Goal: Information Seeking & Learning: Understand process/instructions

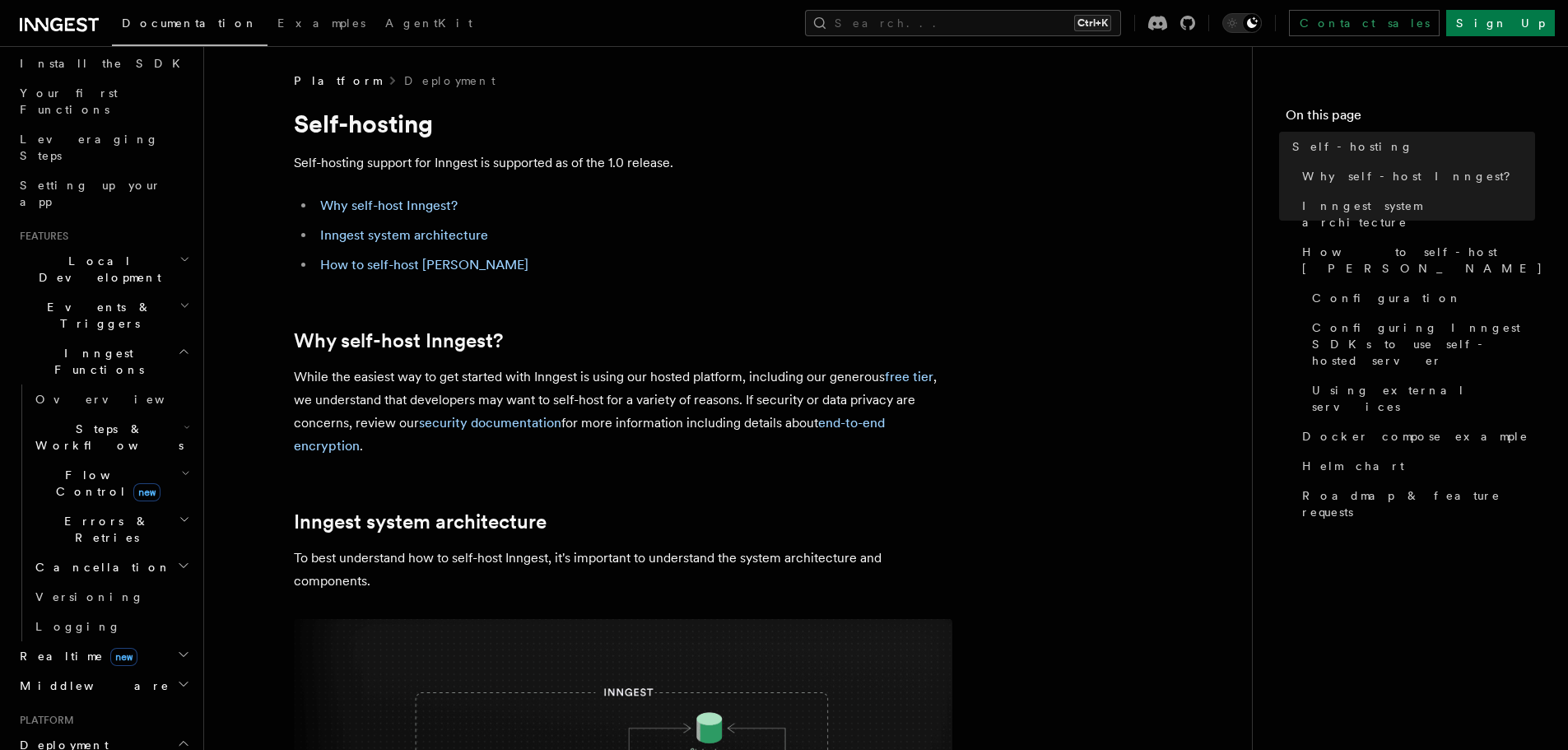
scroll to position [23, 0]
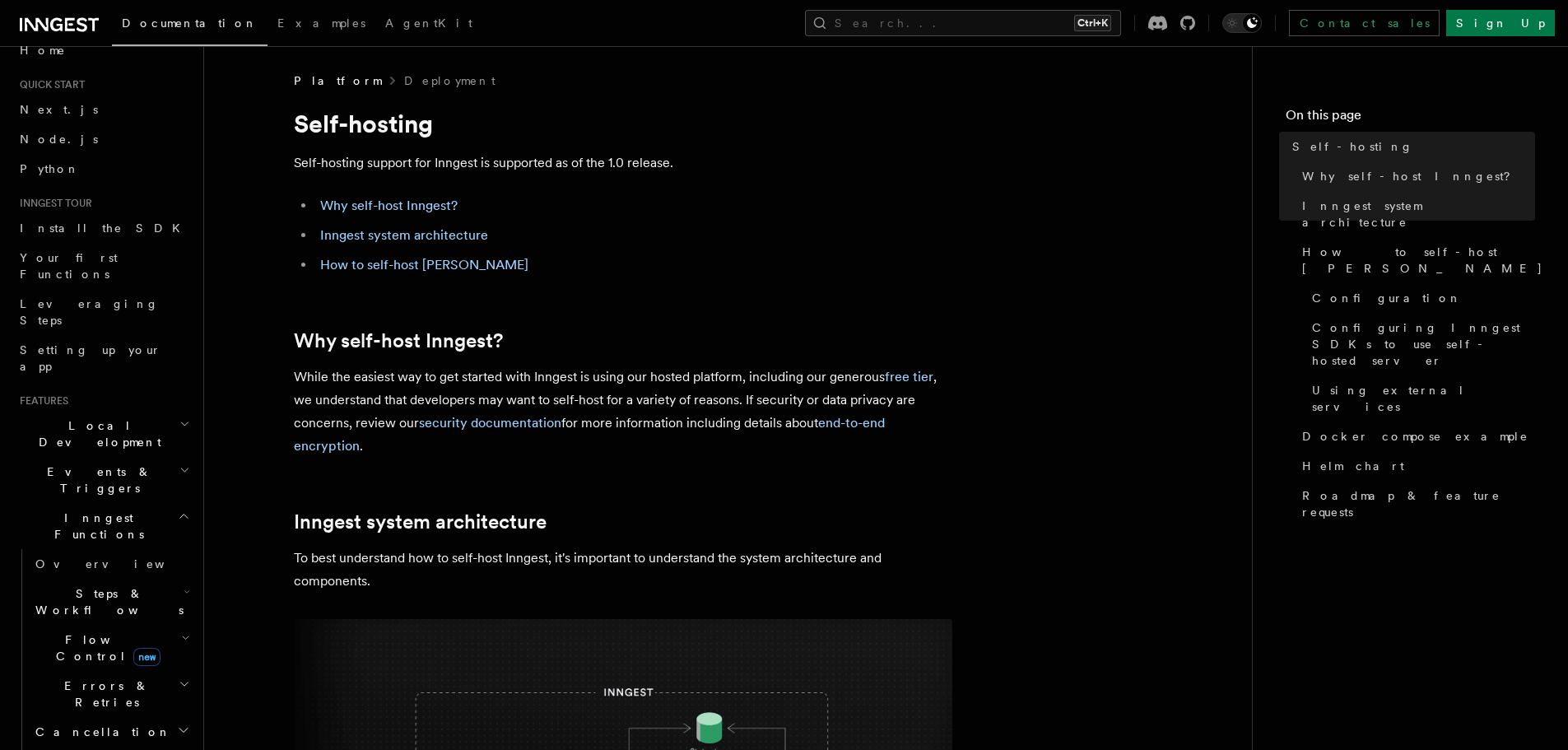
click at [105, 418] on span "Local Development" at bounding box center [96, 434] width 166 height 33
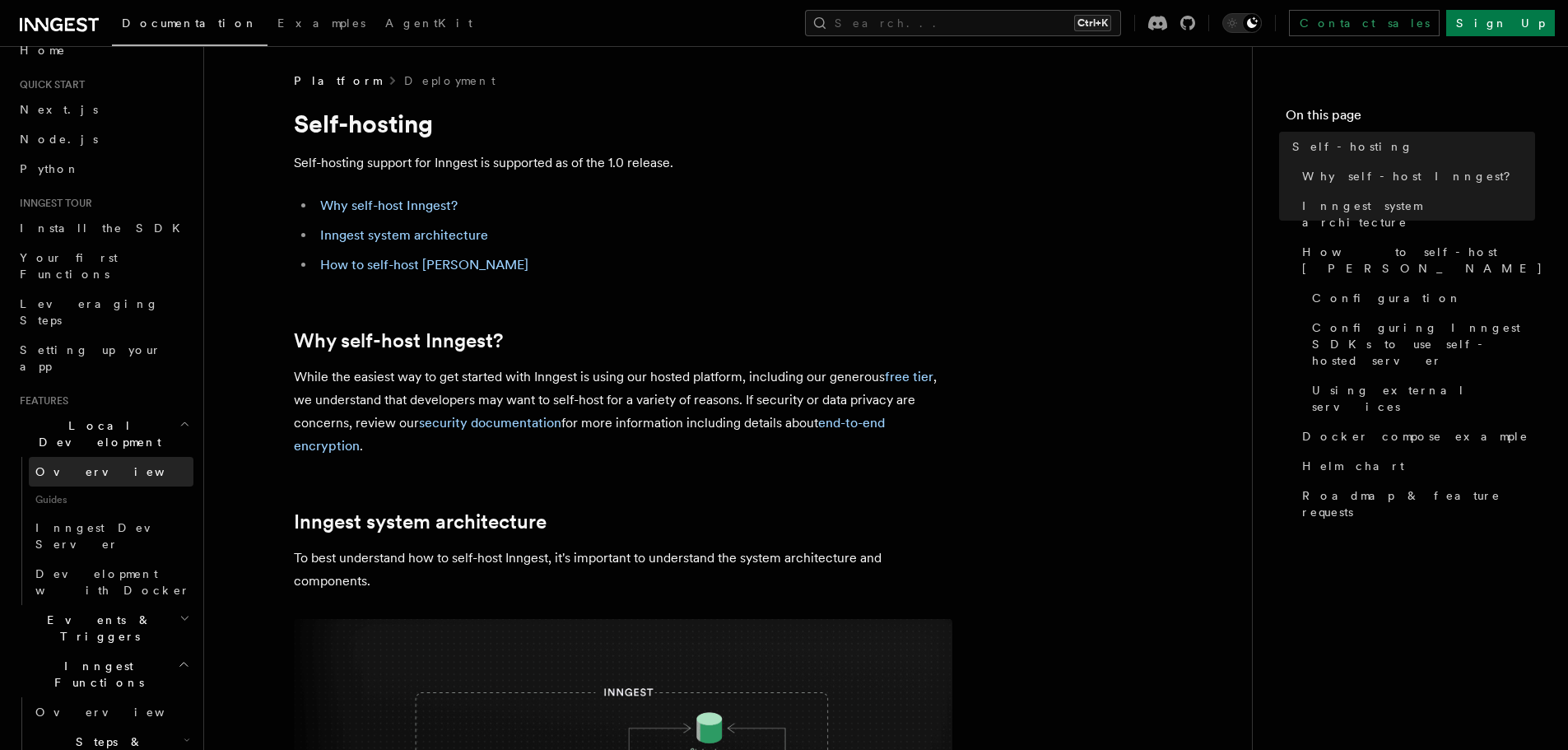
click at [131, 457] on link "Overview" at bounding box center [111, 471] width 164 height 29
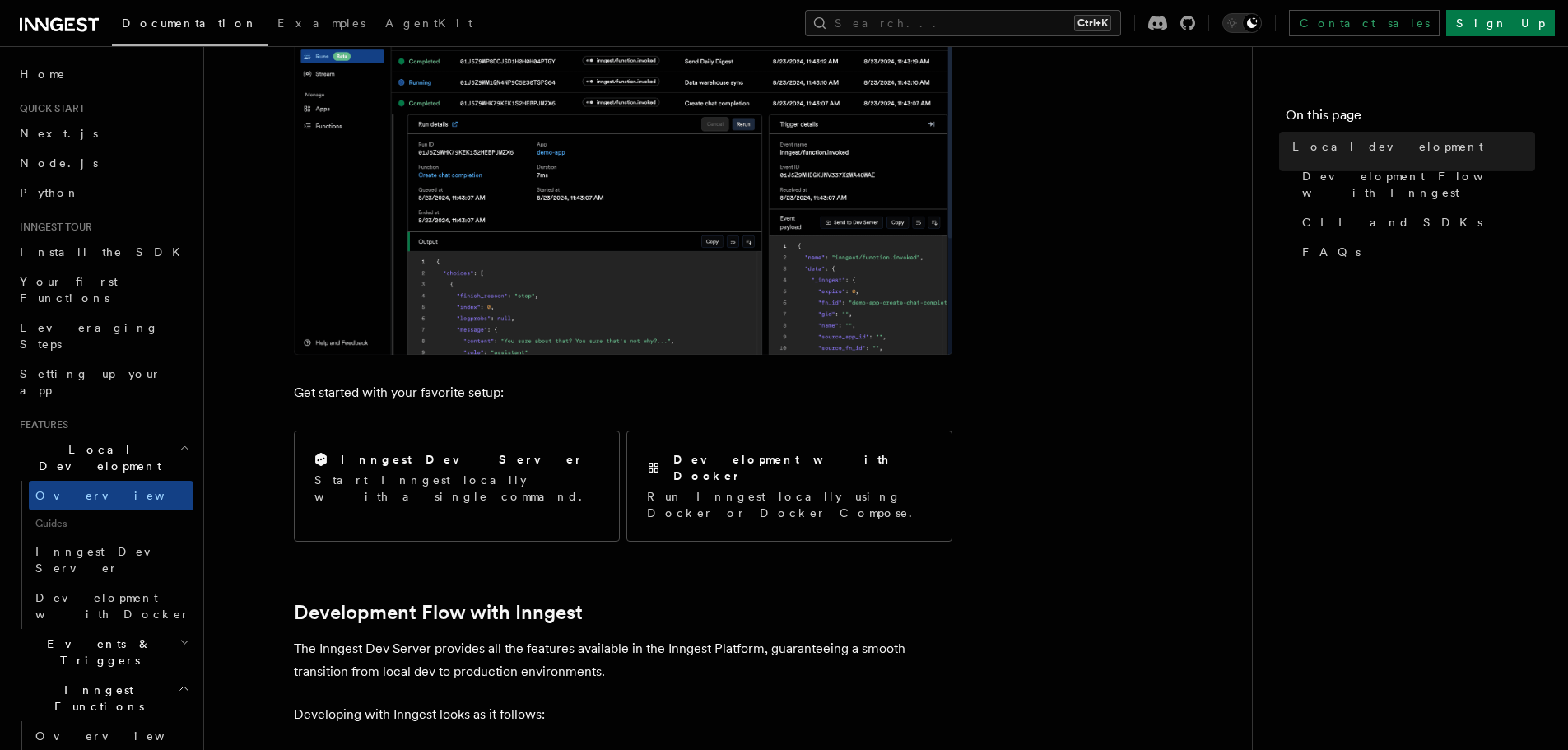
scroll to position [412, 0]
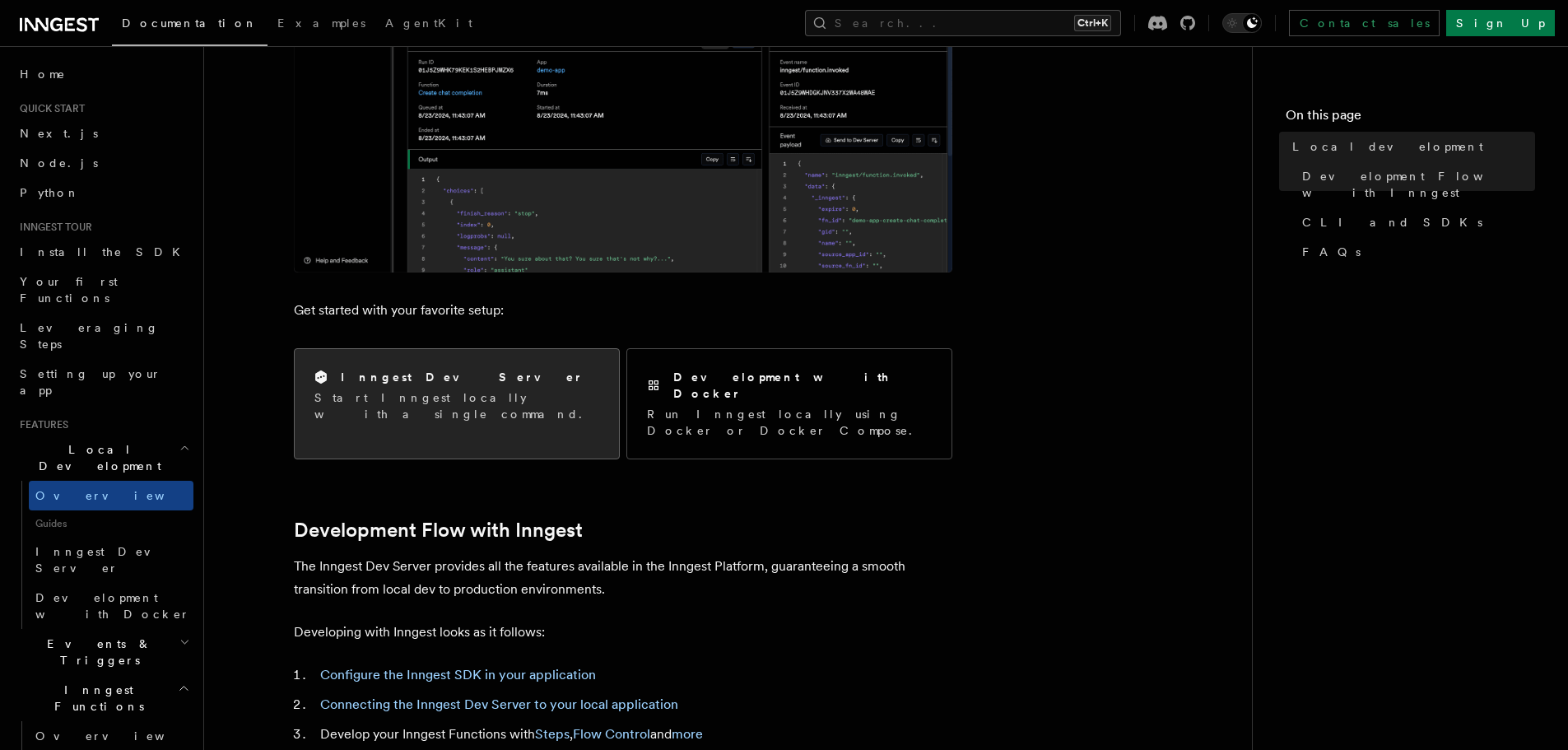
click at [419, 389] on p "Start Inngest locally with a single command." at bounding box center [456, 406] width 285 height 33
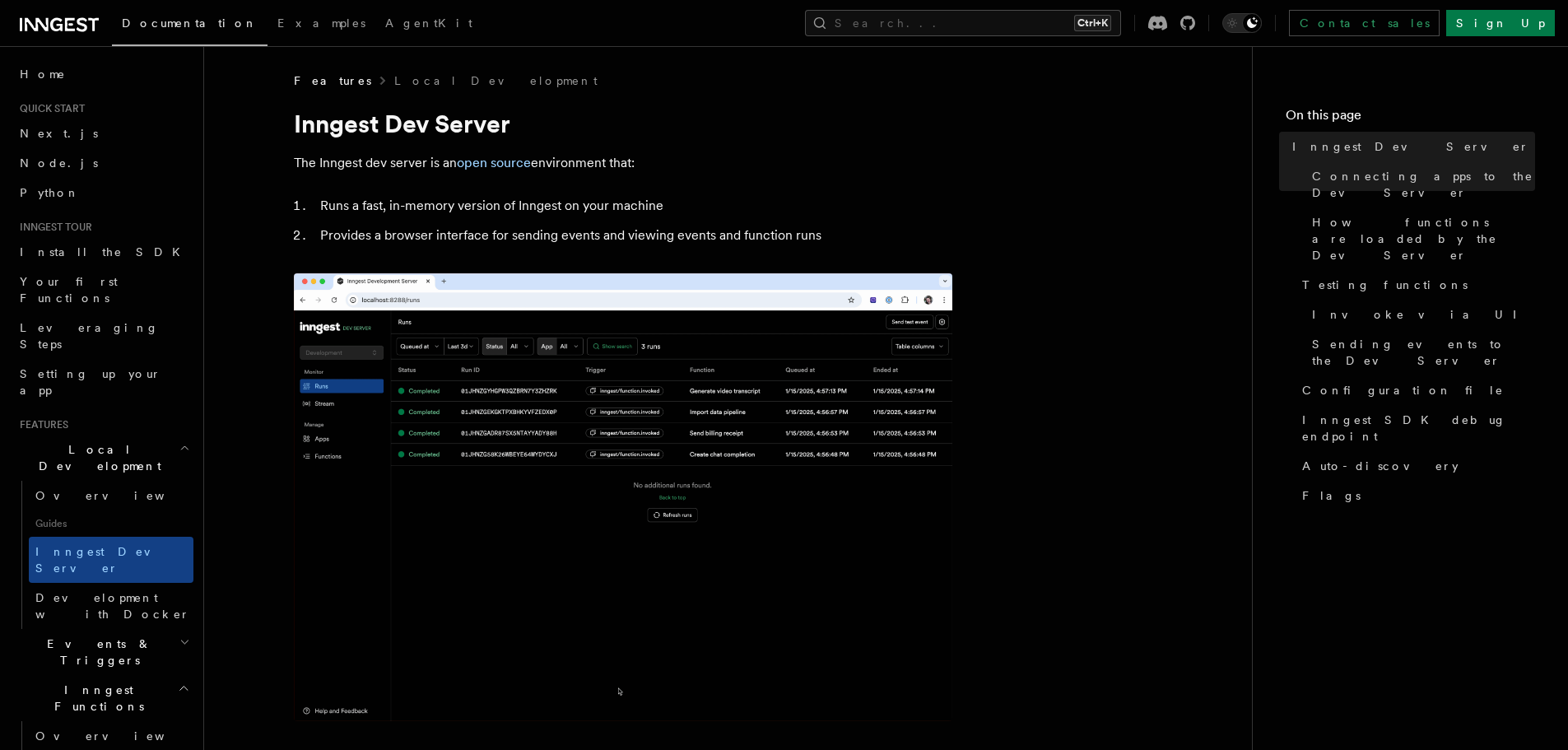
drag, startPoint x: 309, startPoint y: 448, endPoint x: 560, endPoint y: 448, distance: 251.0
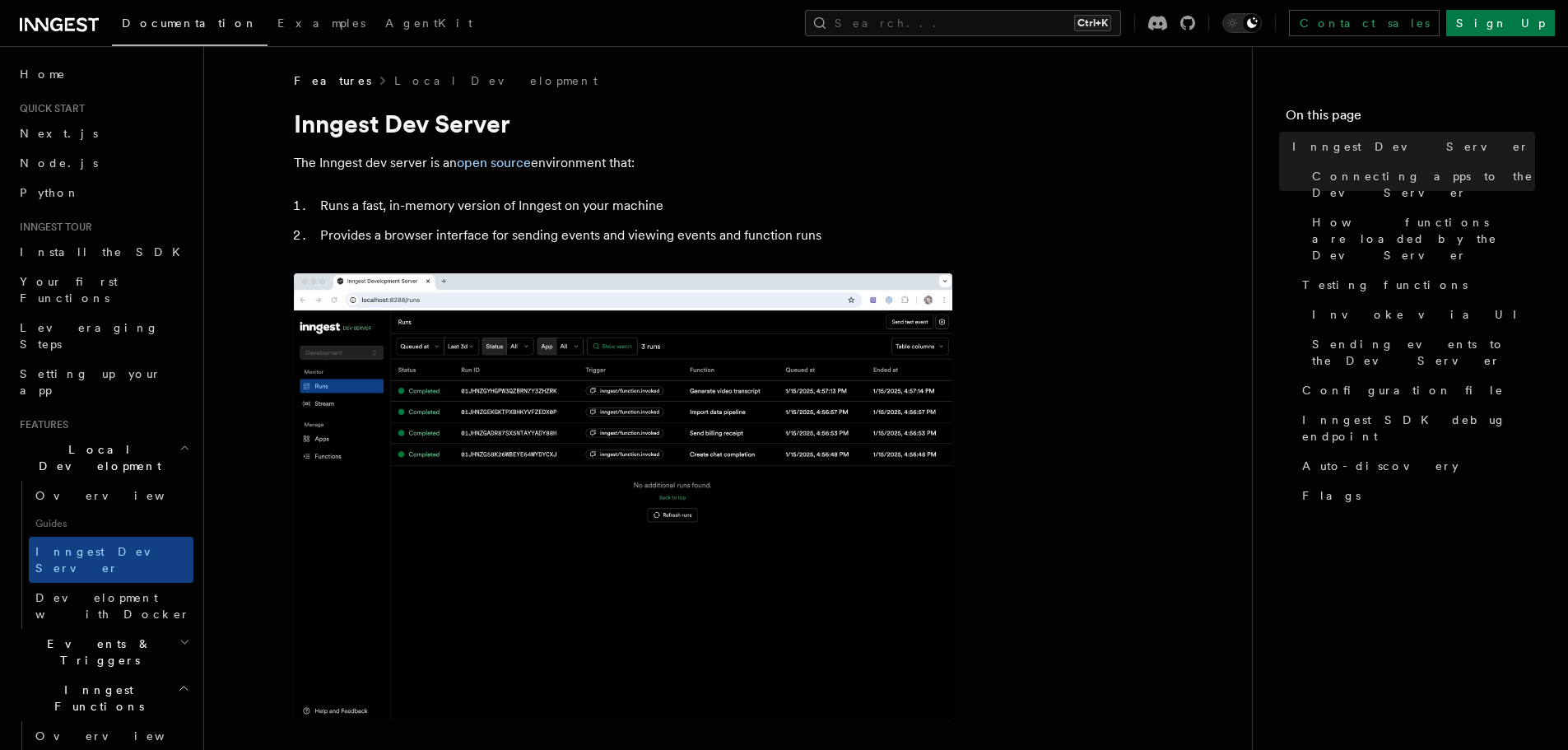
copy span "npx inngest-cli@latest dev"
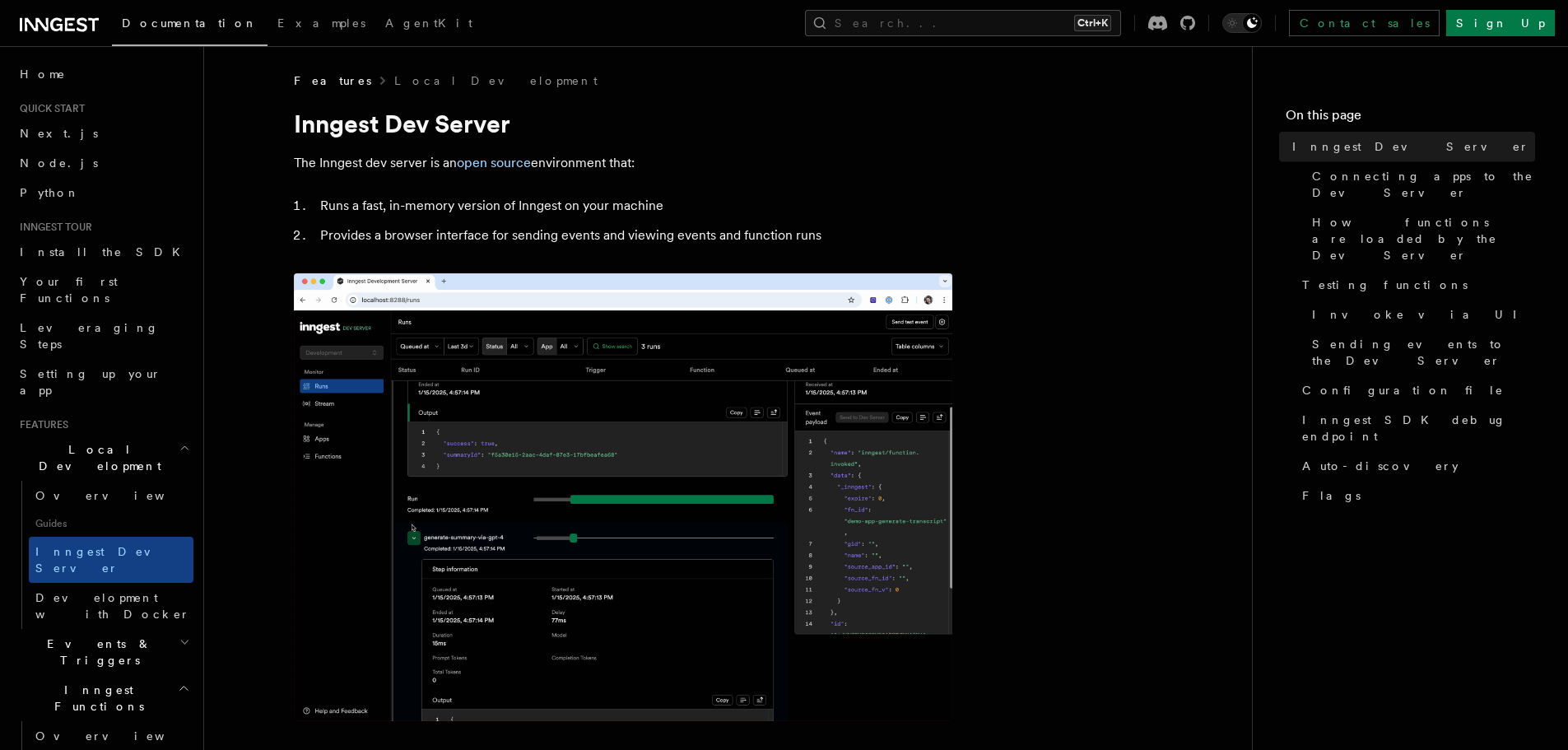
scroll to position [576, 0]
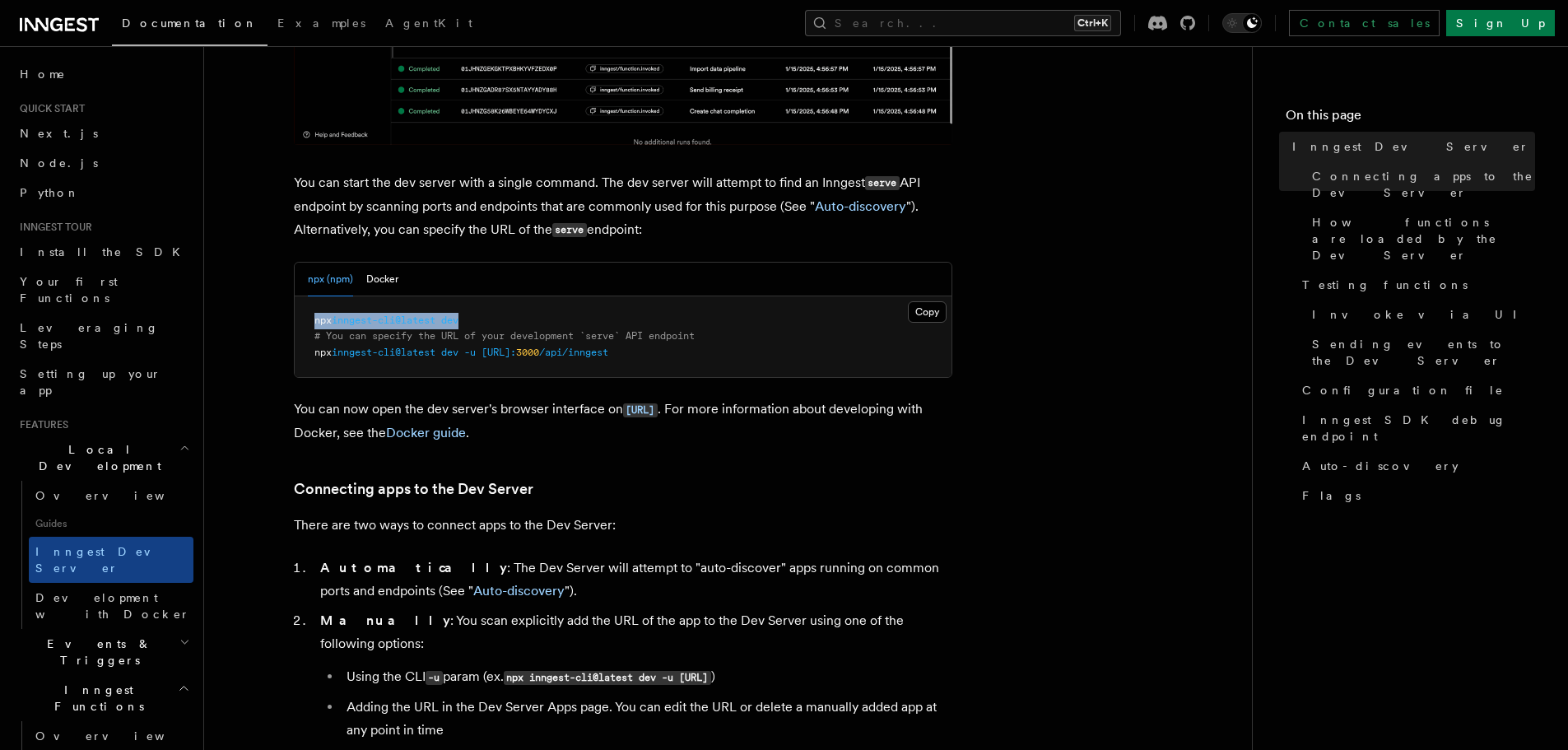
copy span "npx inngest-cli@latest dev"
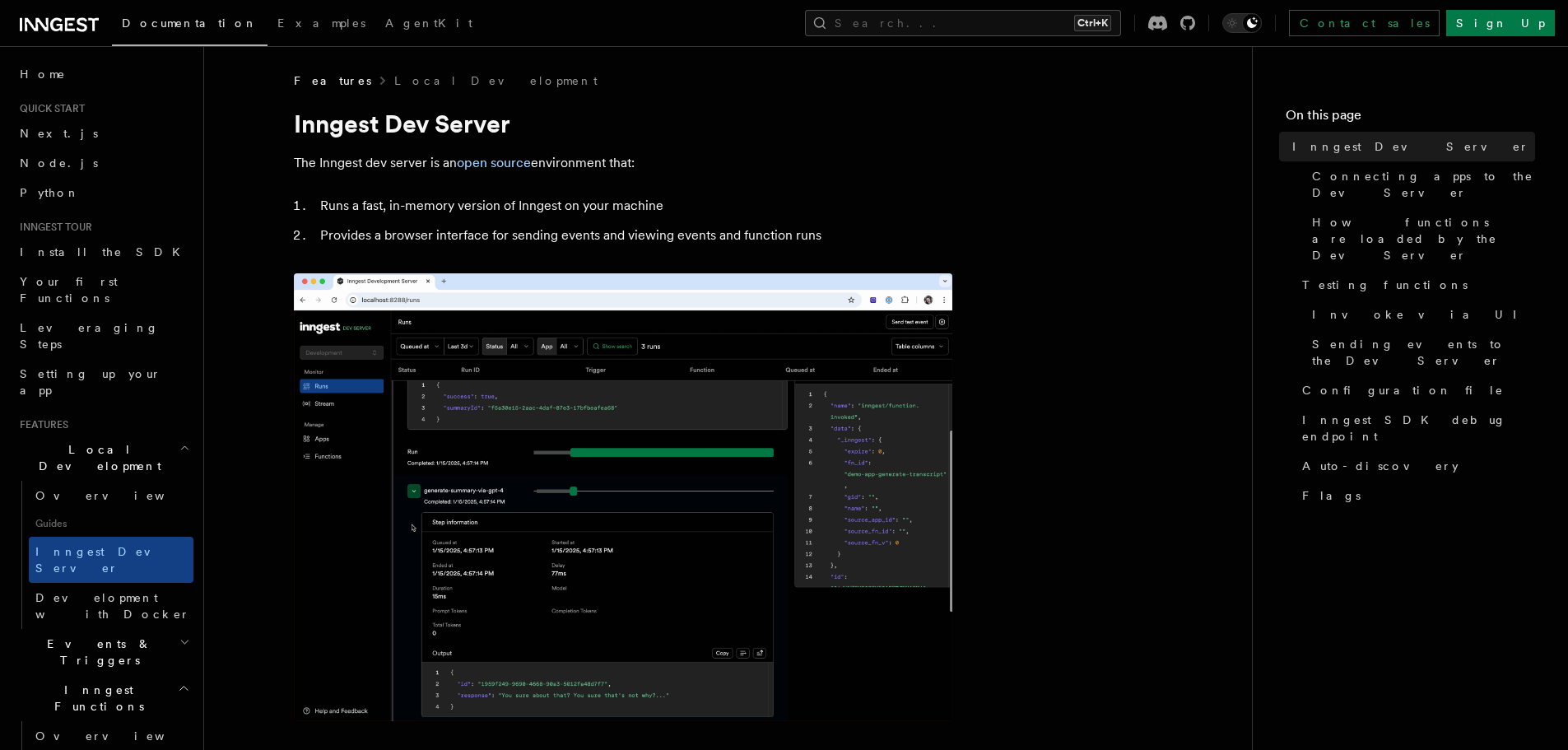
scroll to position [82, 0]
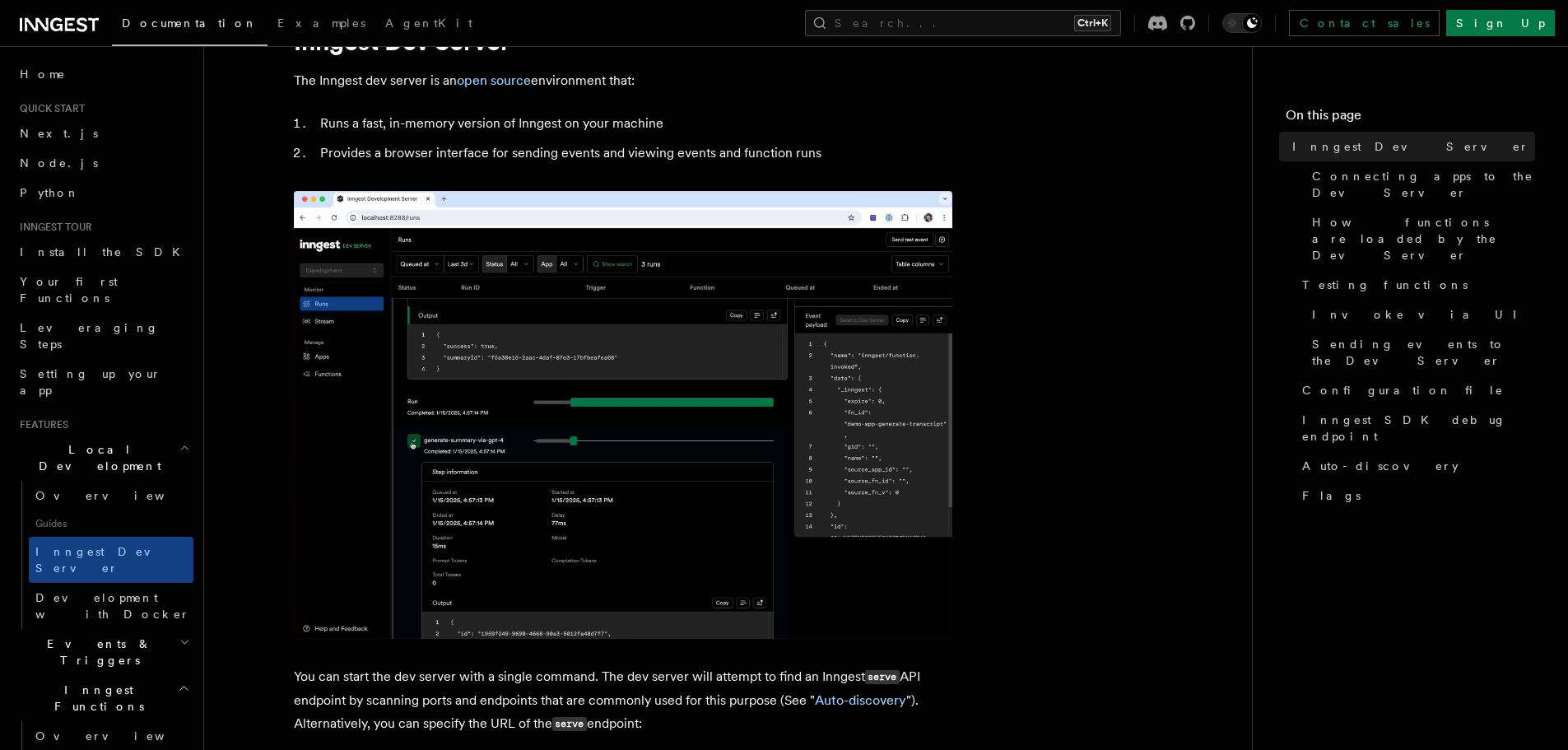
click at [880, 469] on img at bounding box center [622, 415] width 658 height 448
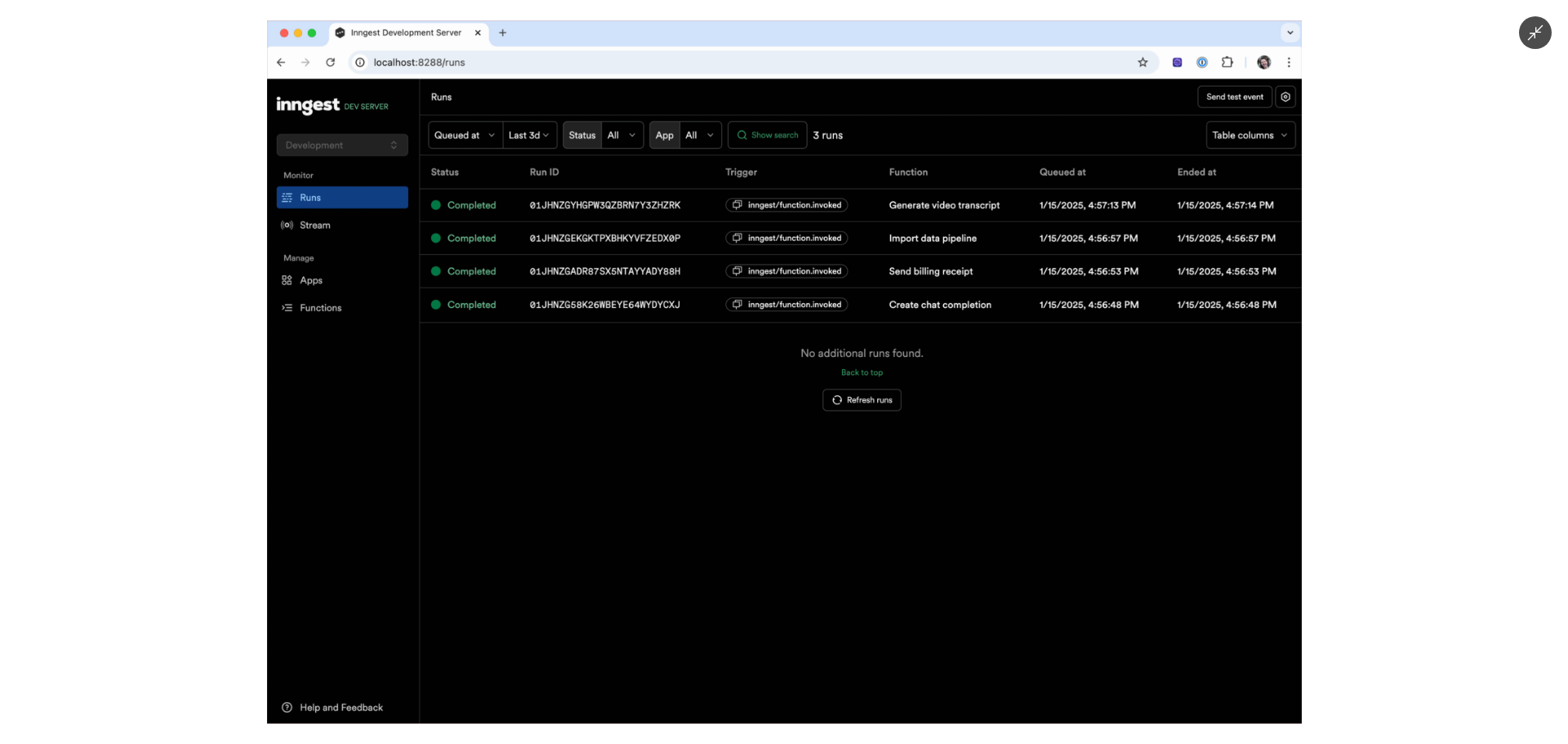
click at [873, 466] on img at bounding box center [783, 372] width 1034 height 703
